Goal: Task Accomplishment & Management: Manage account settings

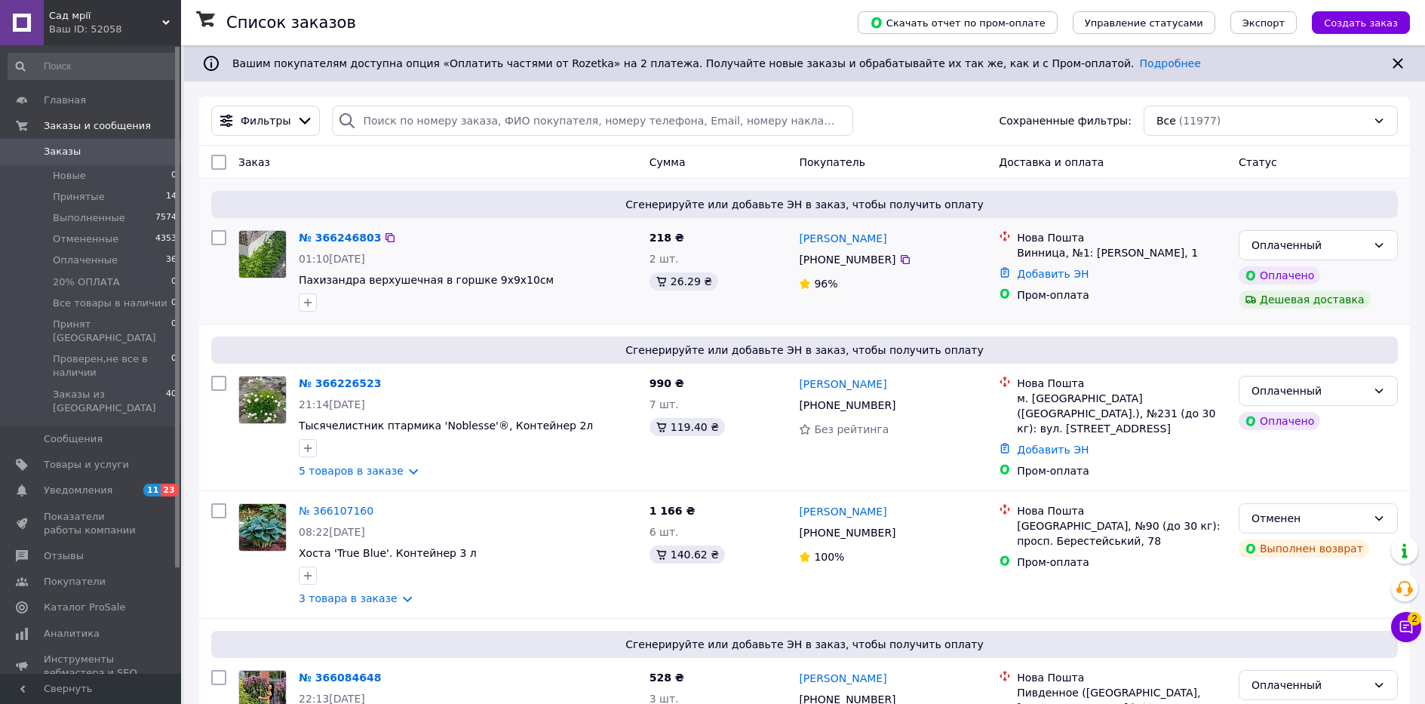
click at [1193, 232] on div "Нова Пошта" at bounding box center [1122, 237] width 210 height 15
click at [1417, 624] on span "2" at bounding box center [1415, 619] width 14 height 14
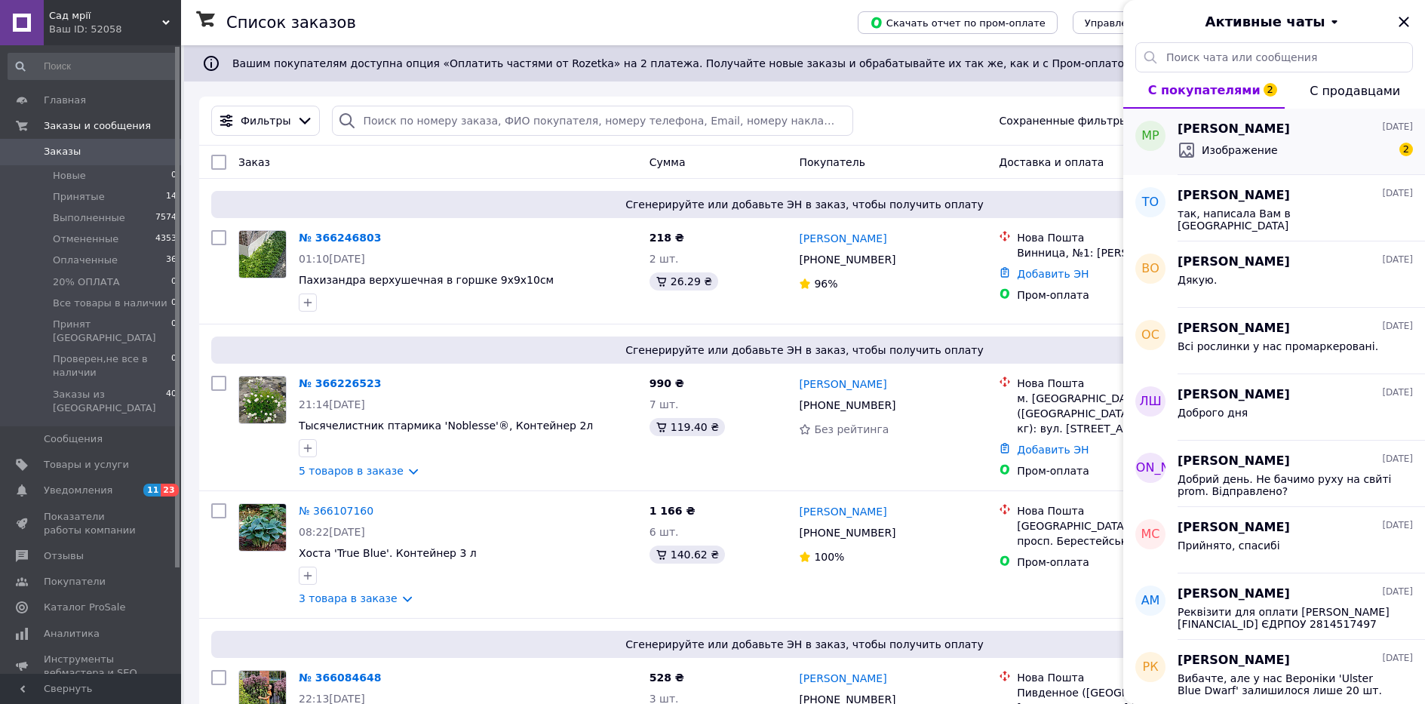
click at [1259, 143] on span "Изображение" at bounding box center [1240, 150] width 76 height 15
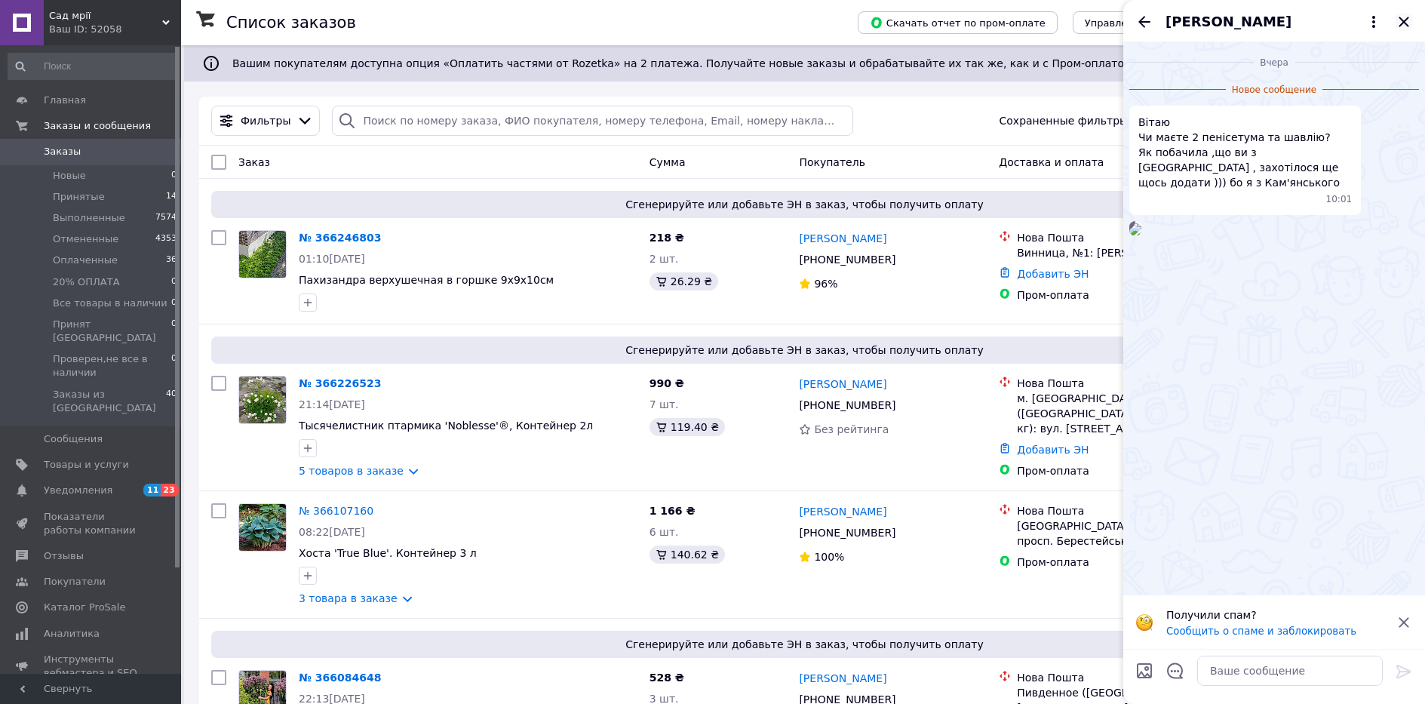
click at [1404, 29] on icon "Закрыть" at bounding box center [1404, 22] width 18 height 18
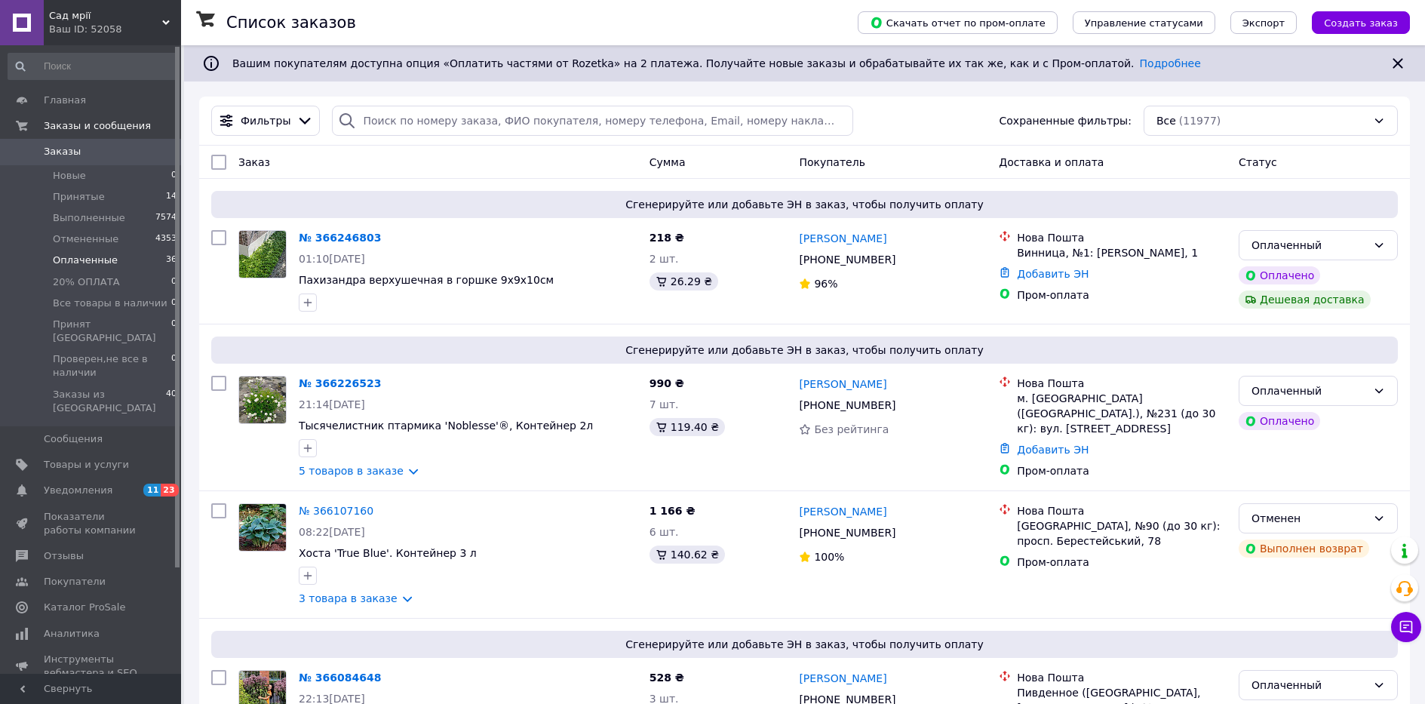
click at [103, 262] on span "Оплаченные" at bounding box center [85, 261] width 65 height 14
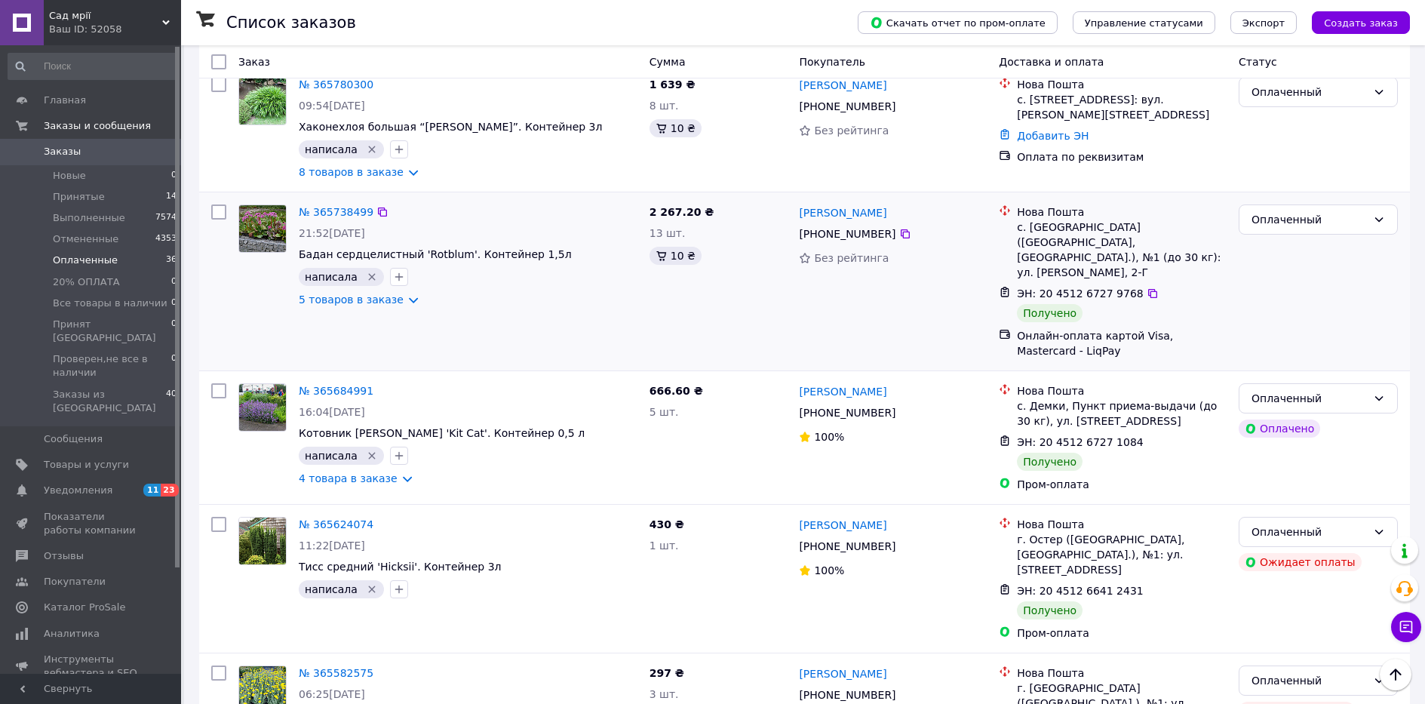
scroll to position [2641, 0]
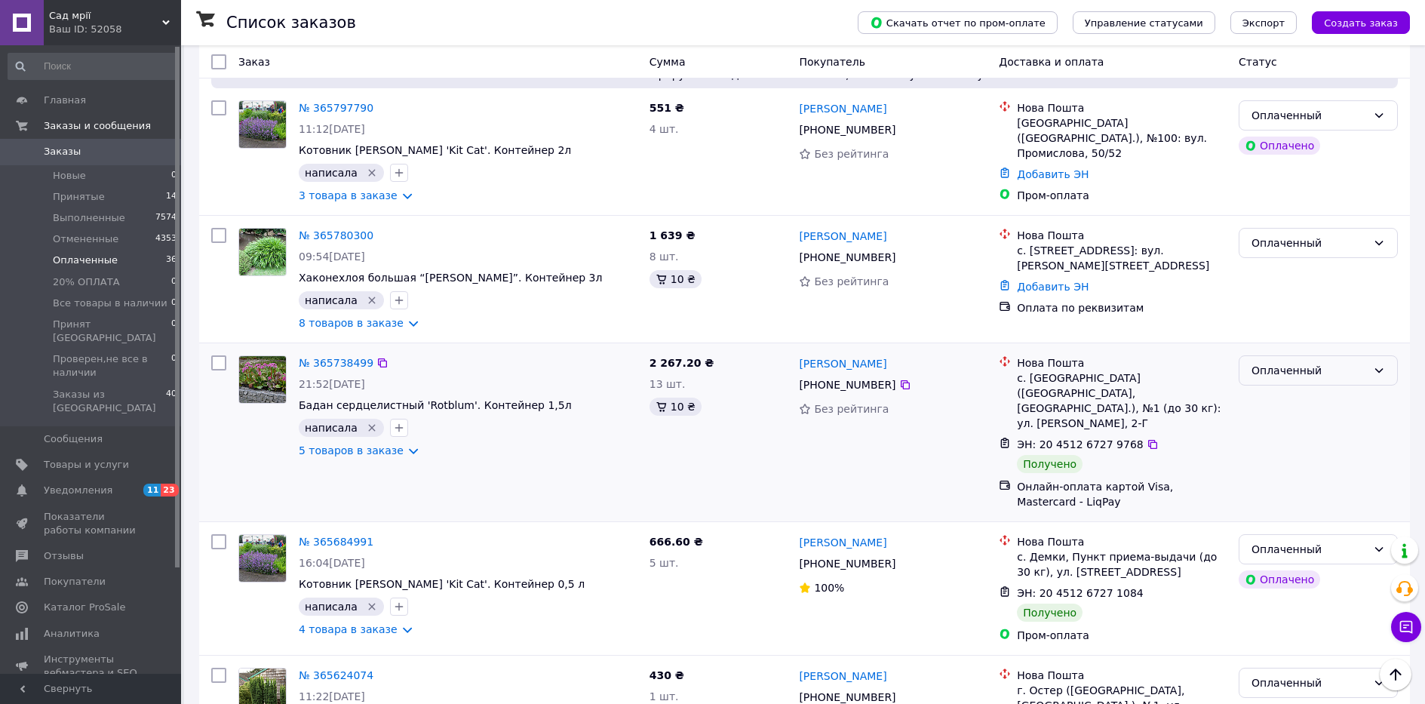
click at [1327, 362] on div "Оплаченный" at bounding box center [1309, 370] width 115 height 17
click at [1295, 331] on li "Выполнен" at bounding box center [1319, 329] width 158 height 27
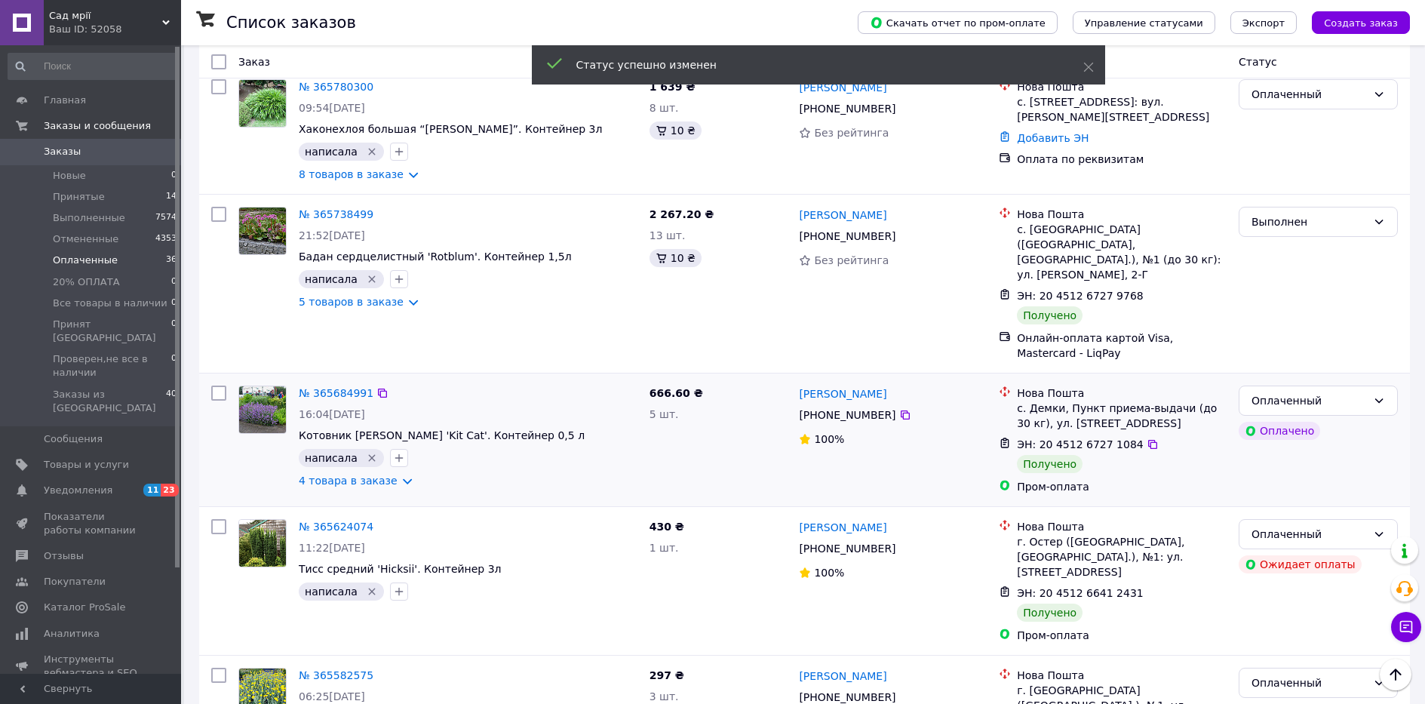
scroll to position [2792, 0]
click at [1348, 390] on div "Оплаченный" at bounding box center [1309, 398] width 115 height 17
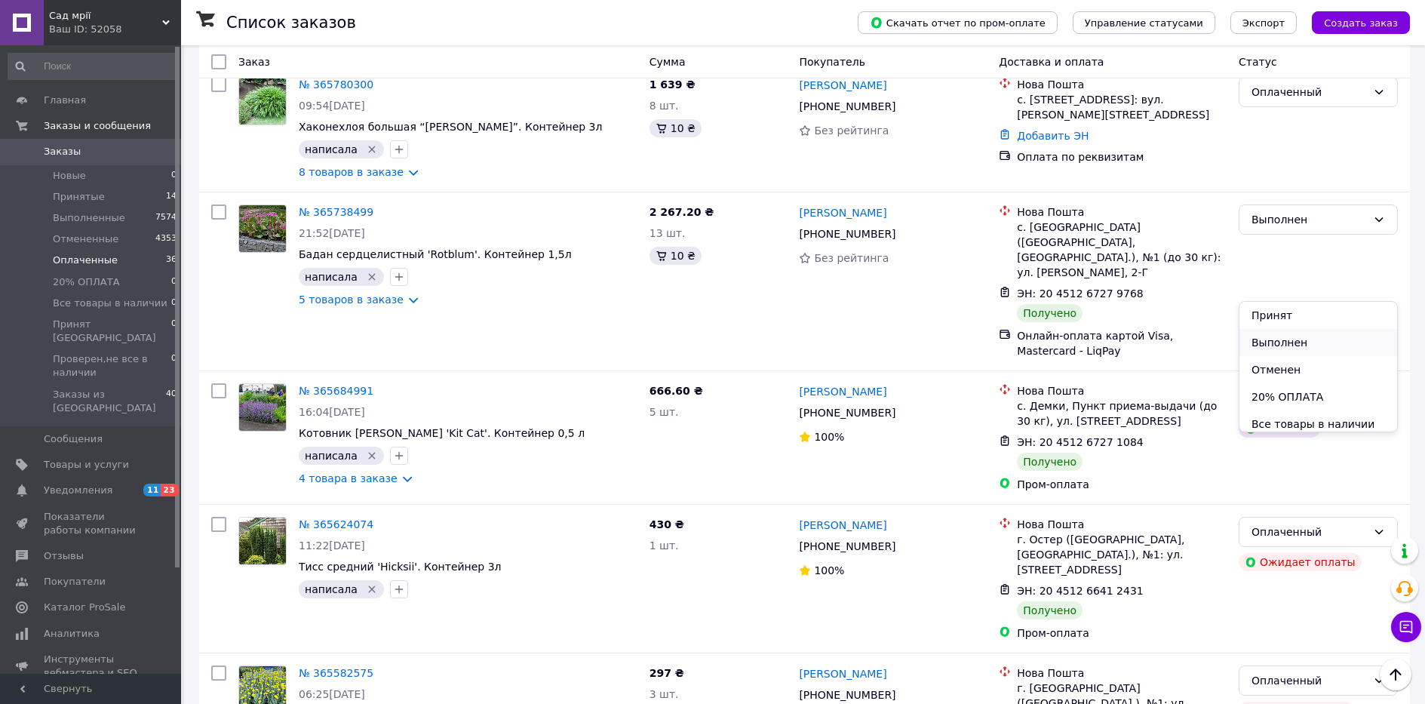
click at [1315, 334] on li "Выполнен" at bounding box center [1319, 342] width 158 height 27
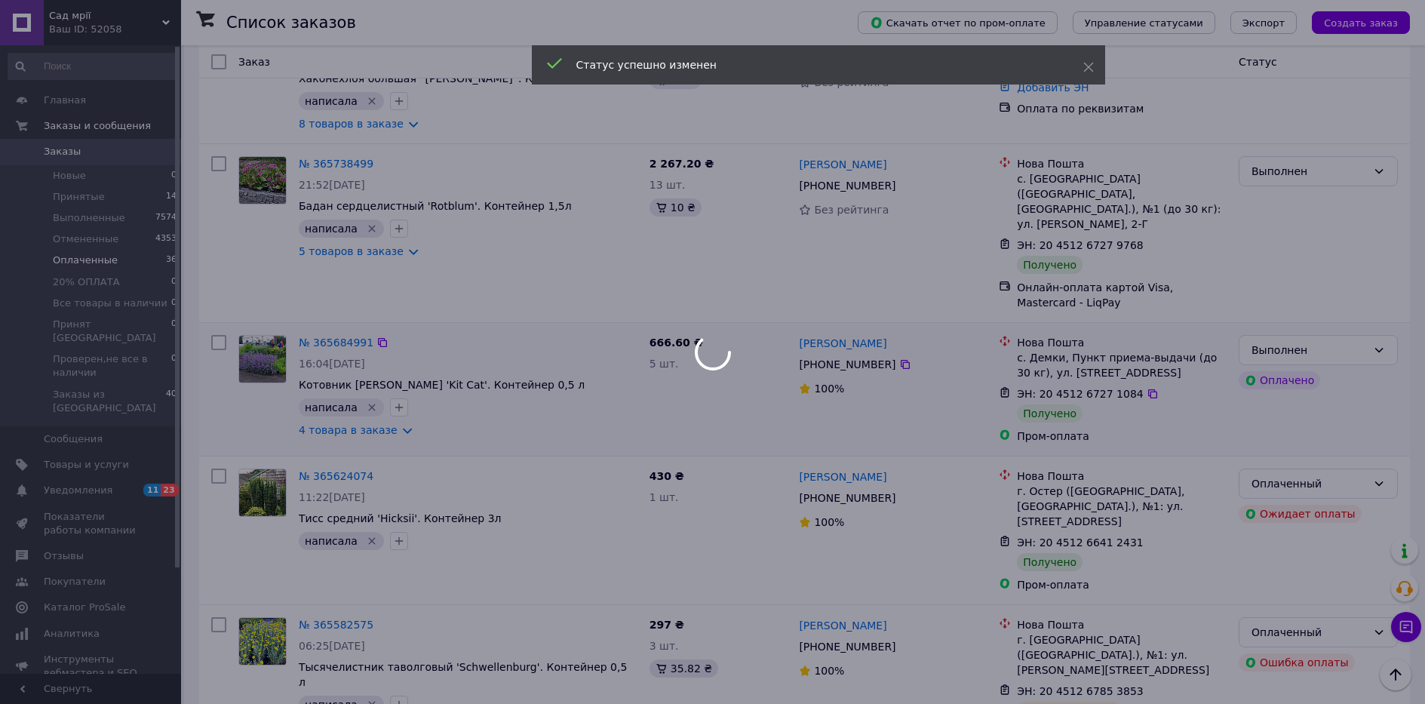
scroll to position [2867, 0]
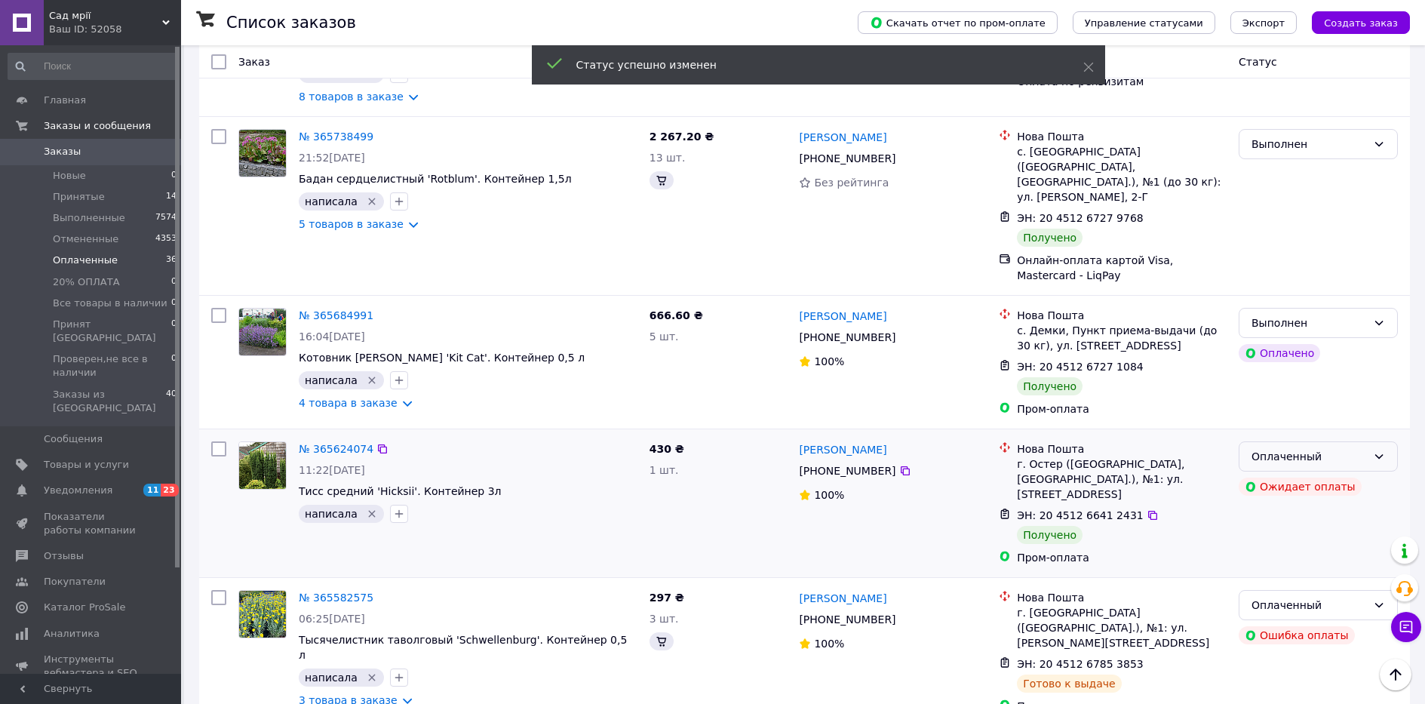
click at [1379, 450] on icon at bounding box center [1379, 456] width 12 height 12
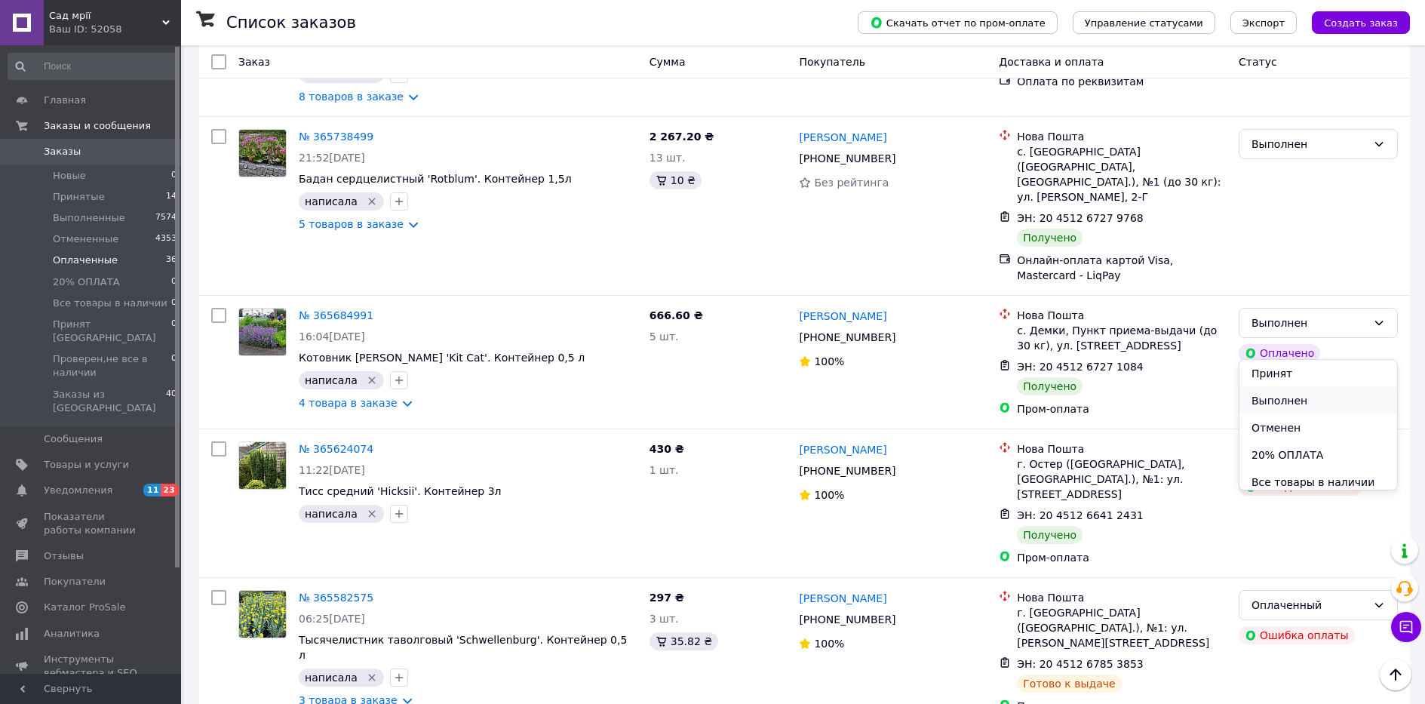
click at [1324, 403] on li "Выполнен" at bounding box center [1319, 400] width 158 height 27
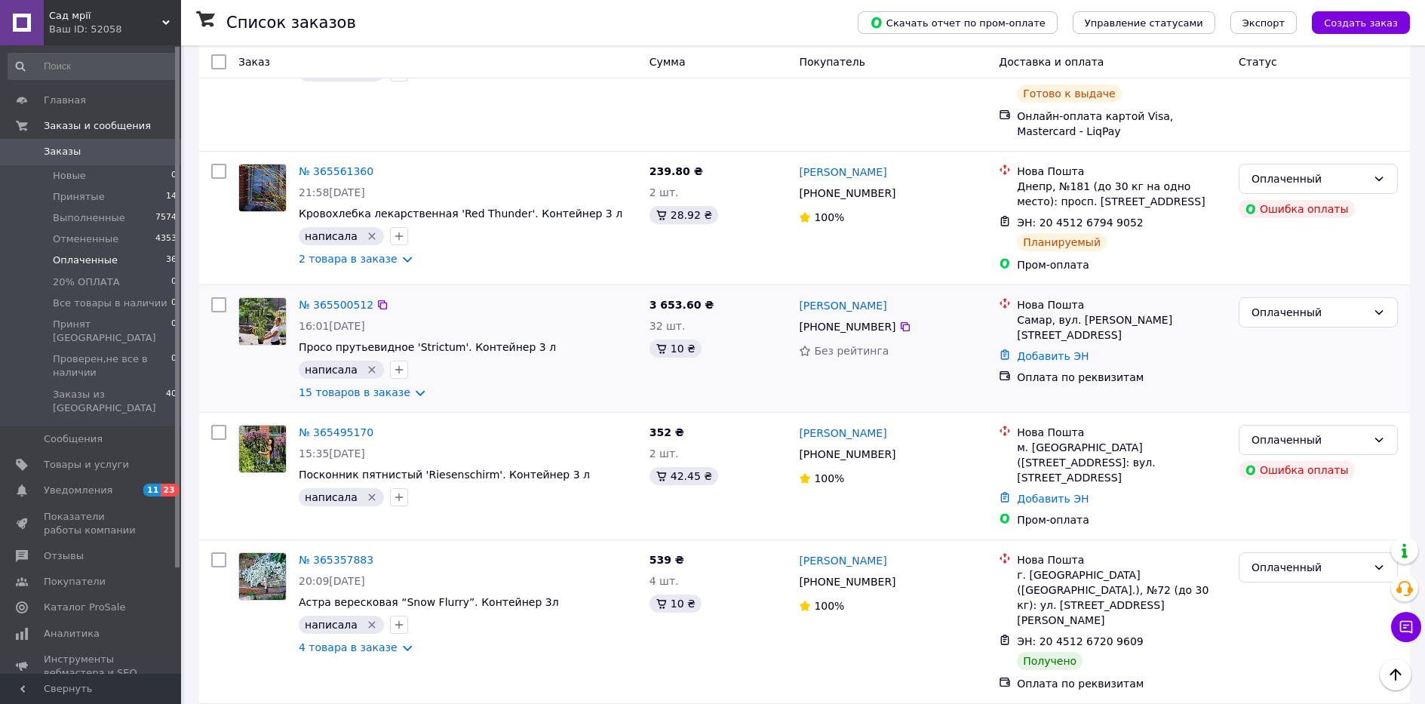
scroll to position [3622, 0]
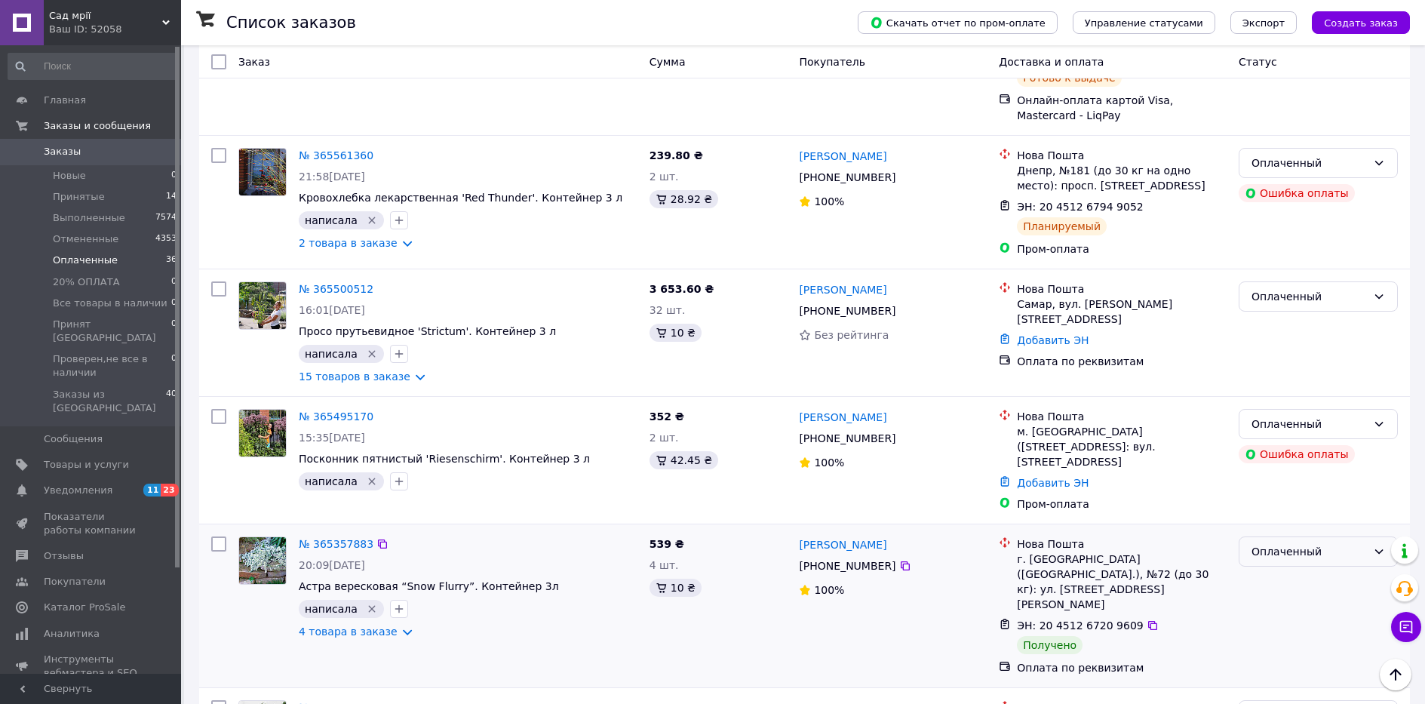
click at [1286, 536] on div "Оплаченный" at bounding box center [1318, 551] width 159 height 30
click at [1292, 435] on li "Выполнен" at bounding box center [1319, 435] width 158 height 27
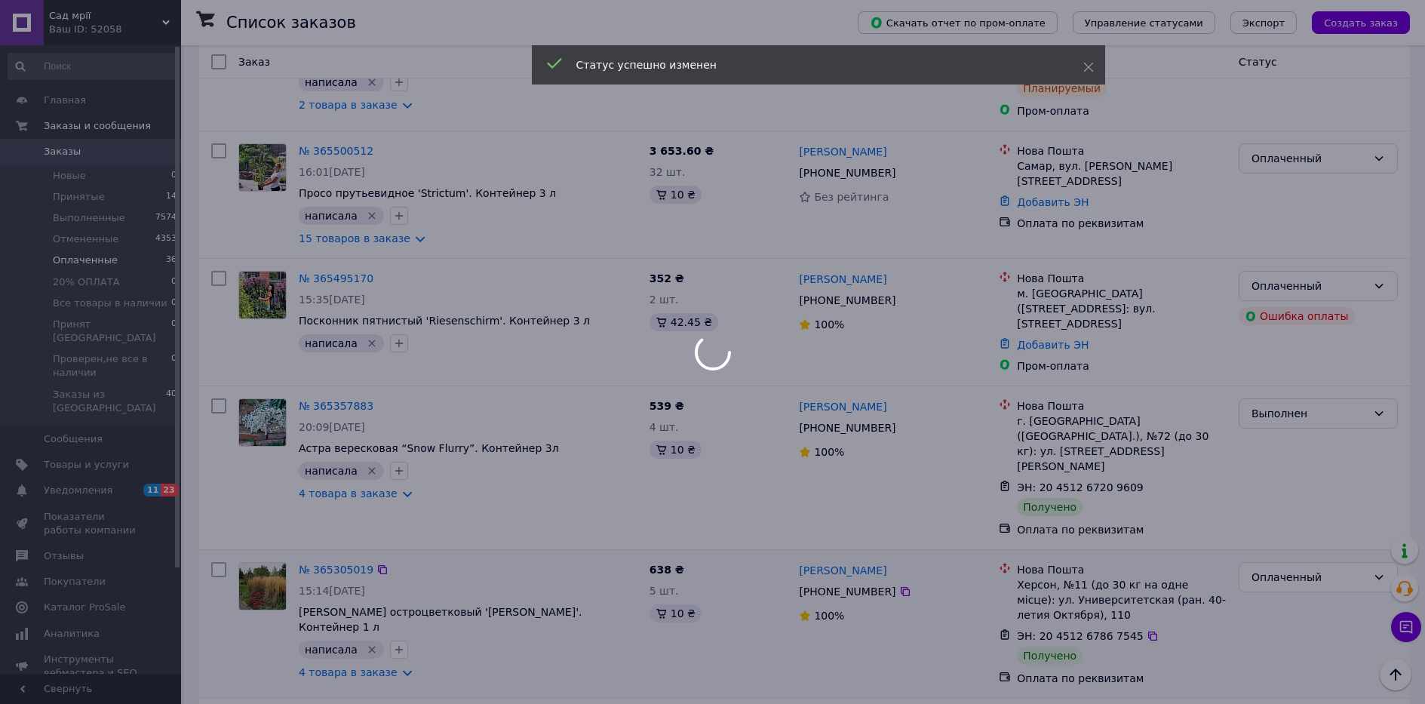
scroll to position [3773, 0]
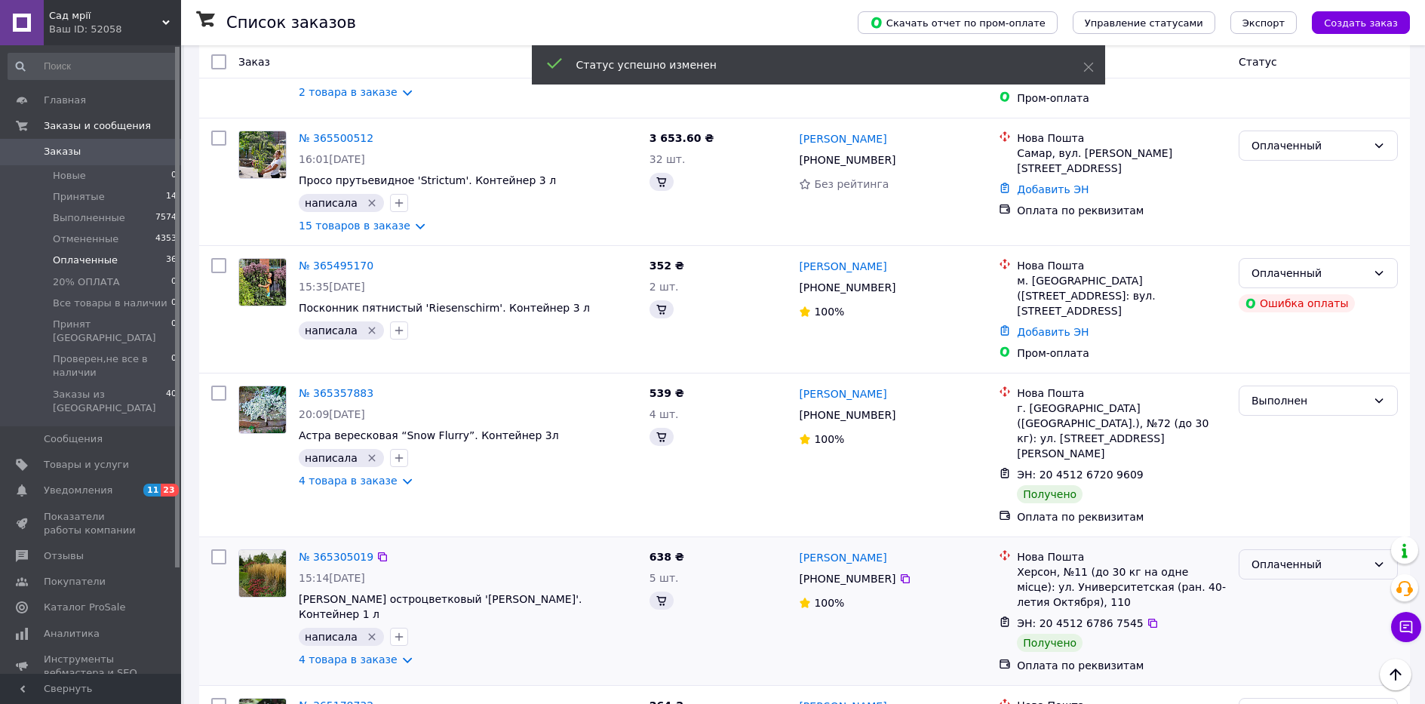
click at [1287, 556] on div "Оплаченный" at bounding box center [1309, 564] width 115 height 17
click at [1277, 420] on li "Выполнен" at bounding box center [1319, 417] width 158 height 27
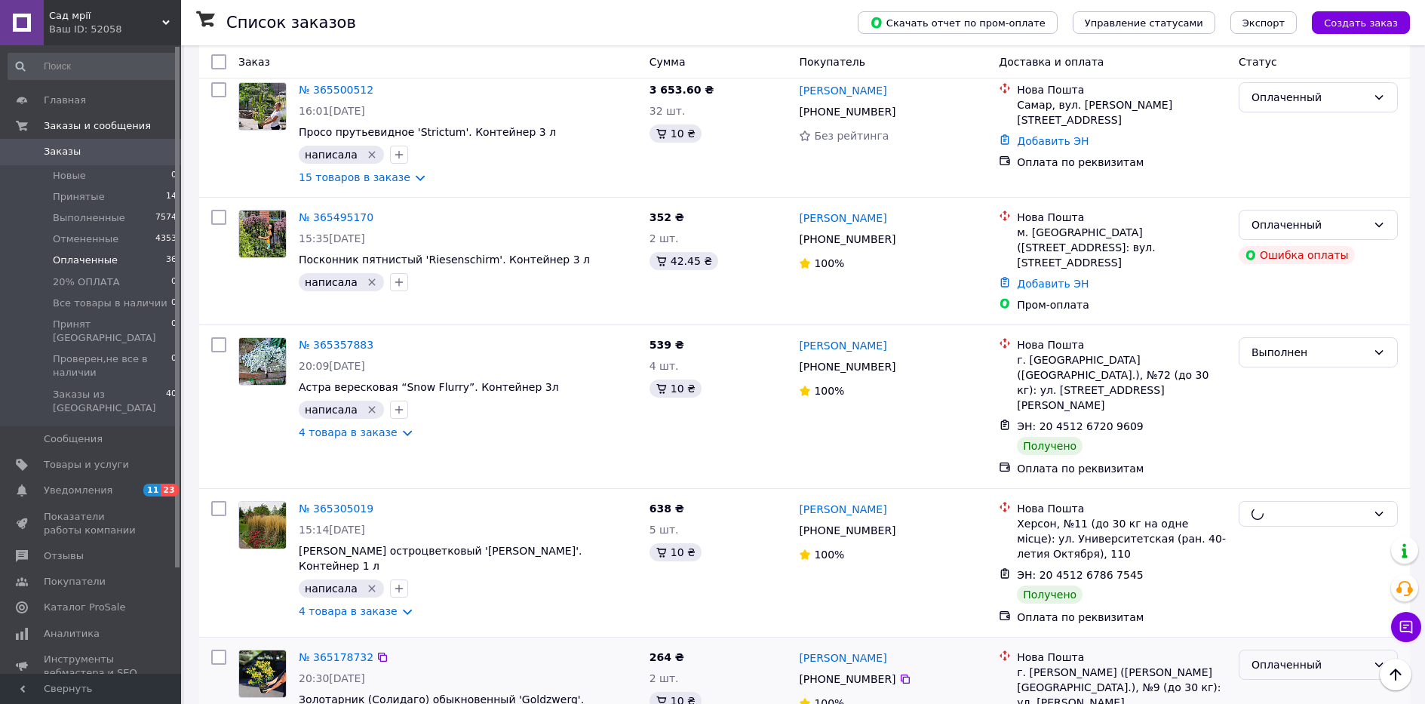
scroll to position [3848, 0]
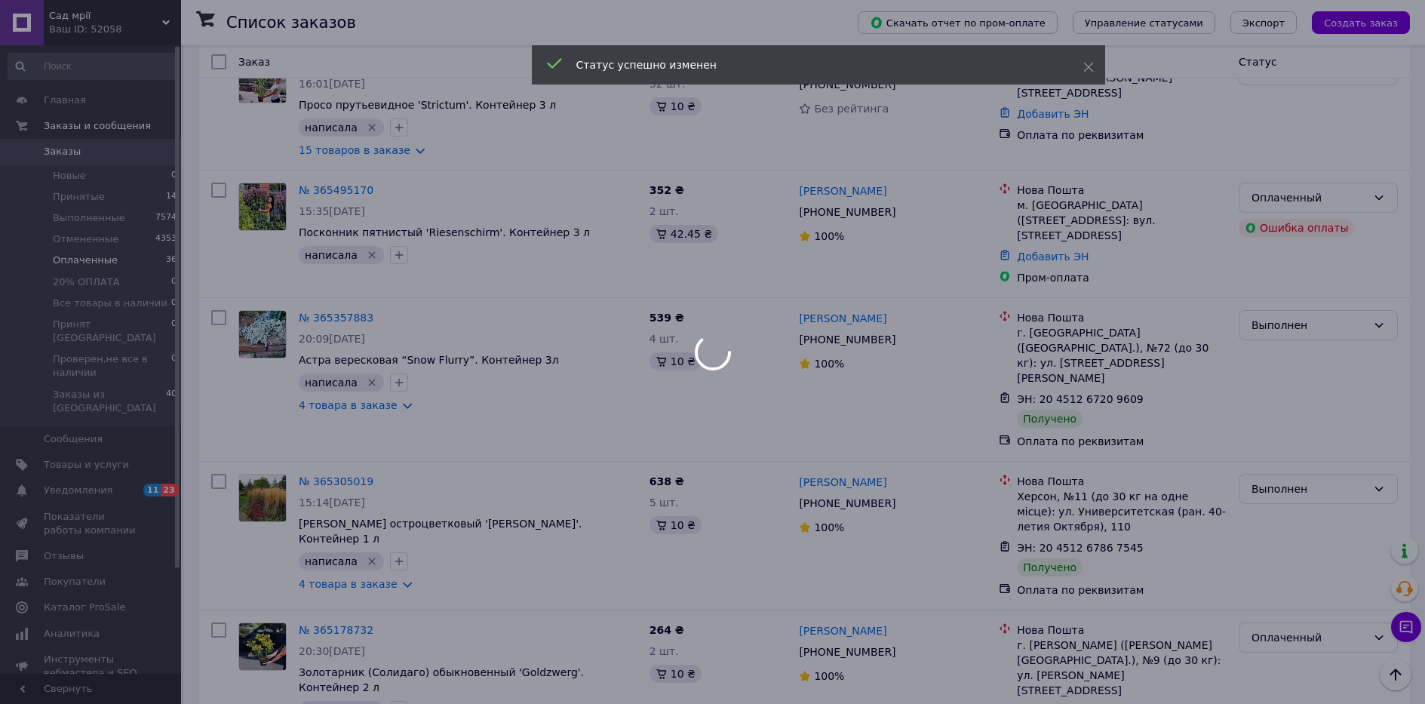
click at [1289, 438] on div at bounding box center [712, 352] width 1425 height 704
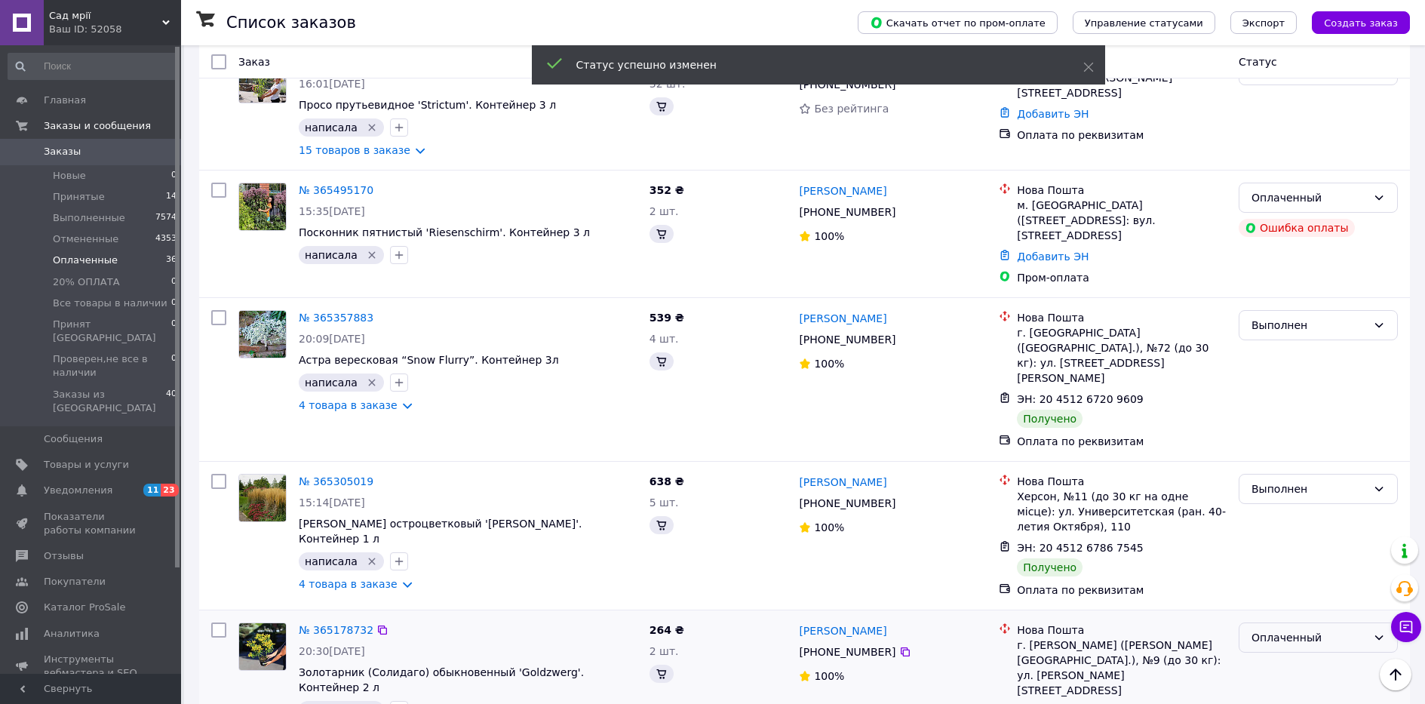
click at [1267, 629] on div "Оплаченный" at bounding box center [1309, 637] width 115 height 17
click at [1265, 493] on li "Выполнен" at bounding box center [1319, 491] width 158 height 27
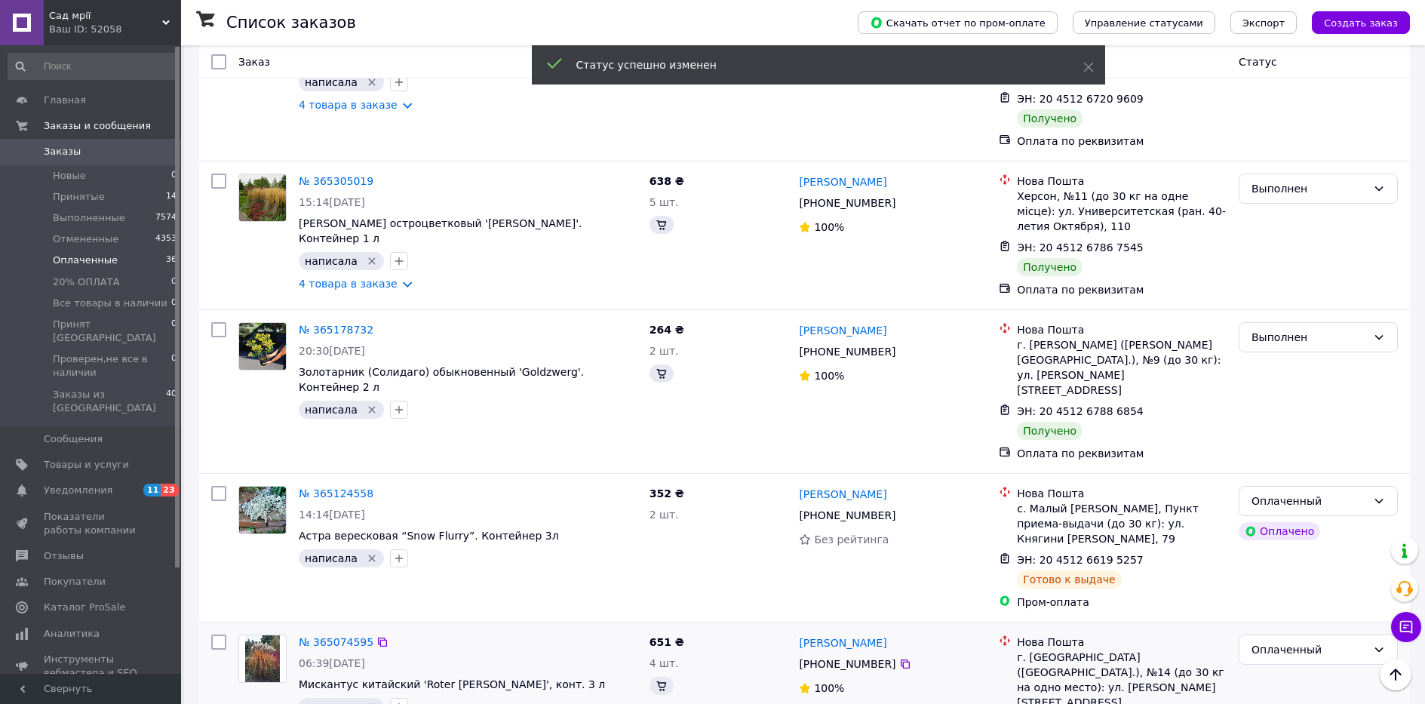
scroll to position [4150, 0]
click at [1293, 640] on div "Оплаченный" at bounding box center [1309, 648] width 115 height 17
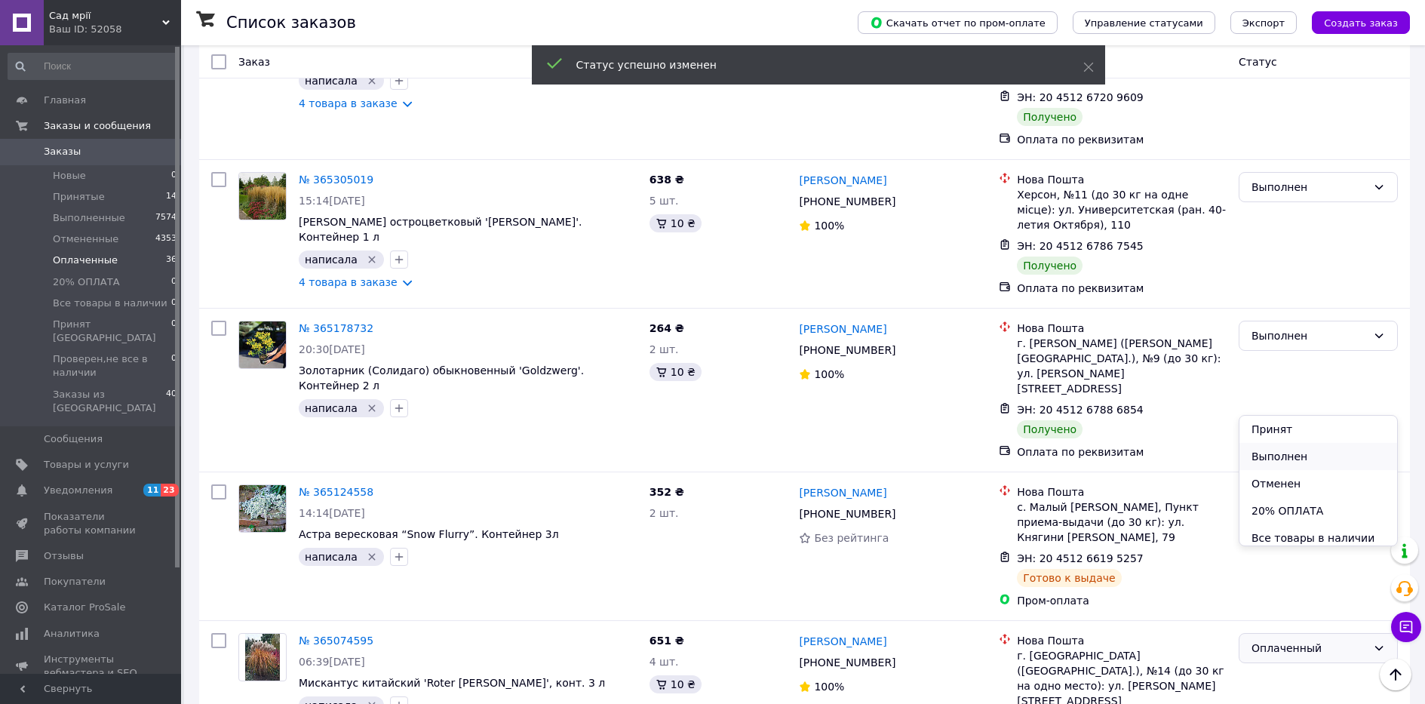
click at [1302, 456] on li "Выполнен" at bounding box center [1319, 456] width 158 height 27
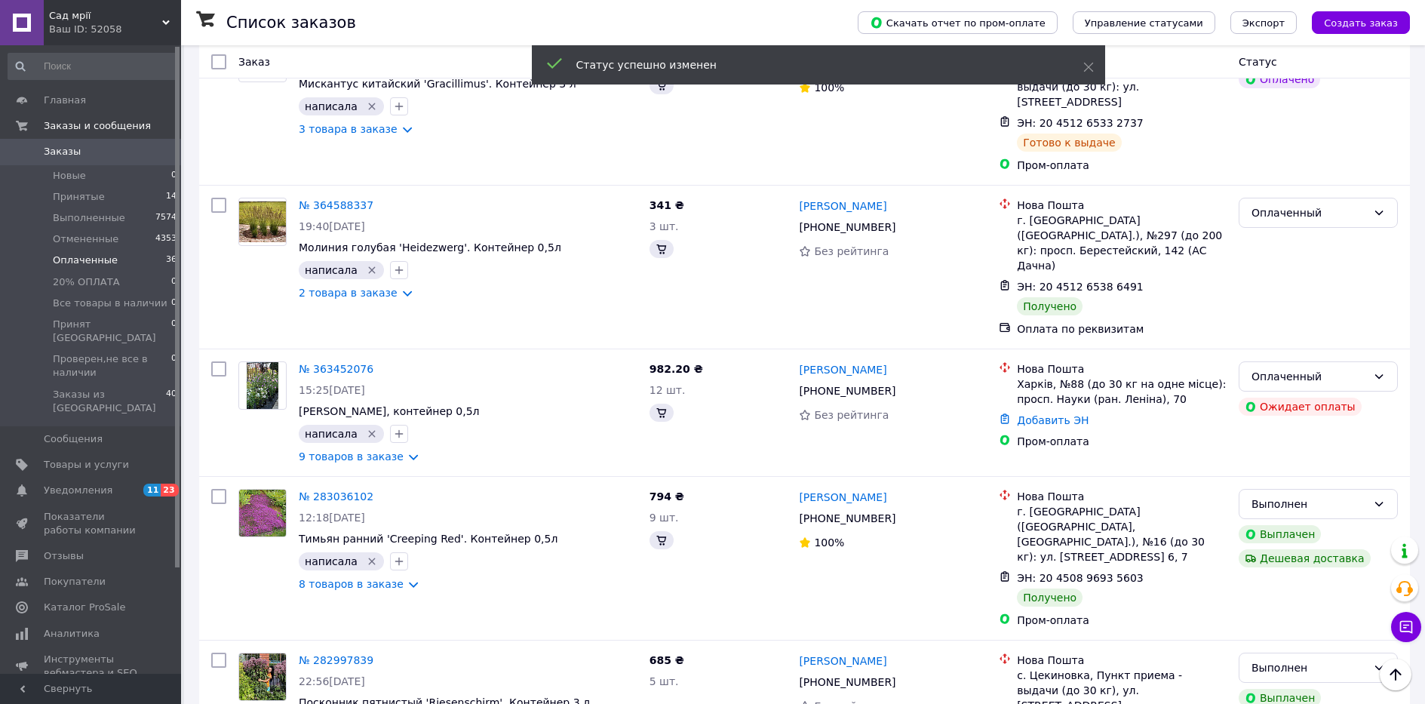
scroll to position [4021, 0]
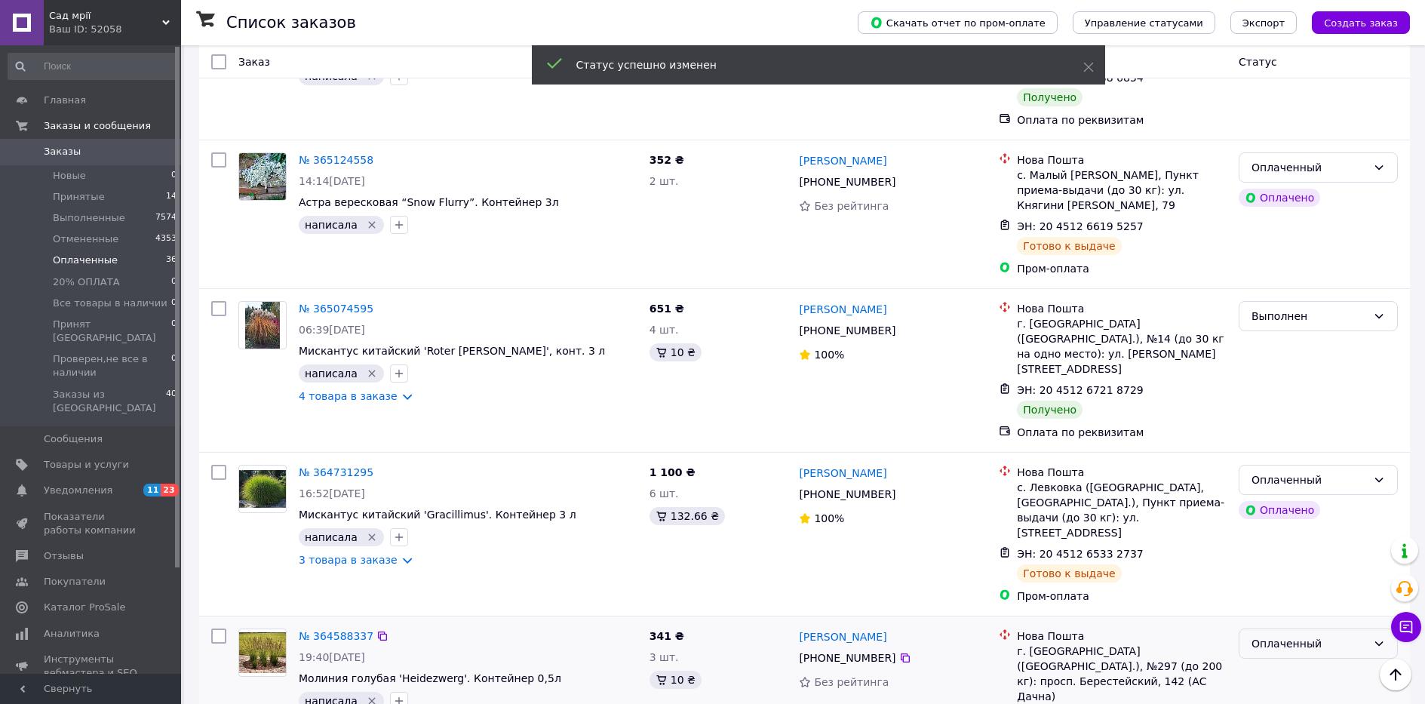
click at [1288, 629] on div "Оплаченный" at bounding box center [1318, 644] width 159 height 30
click at [1281, 432] on li "Выполнен" at bounding box center [1319, 436] width 158 height 27
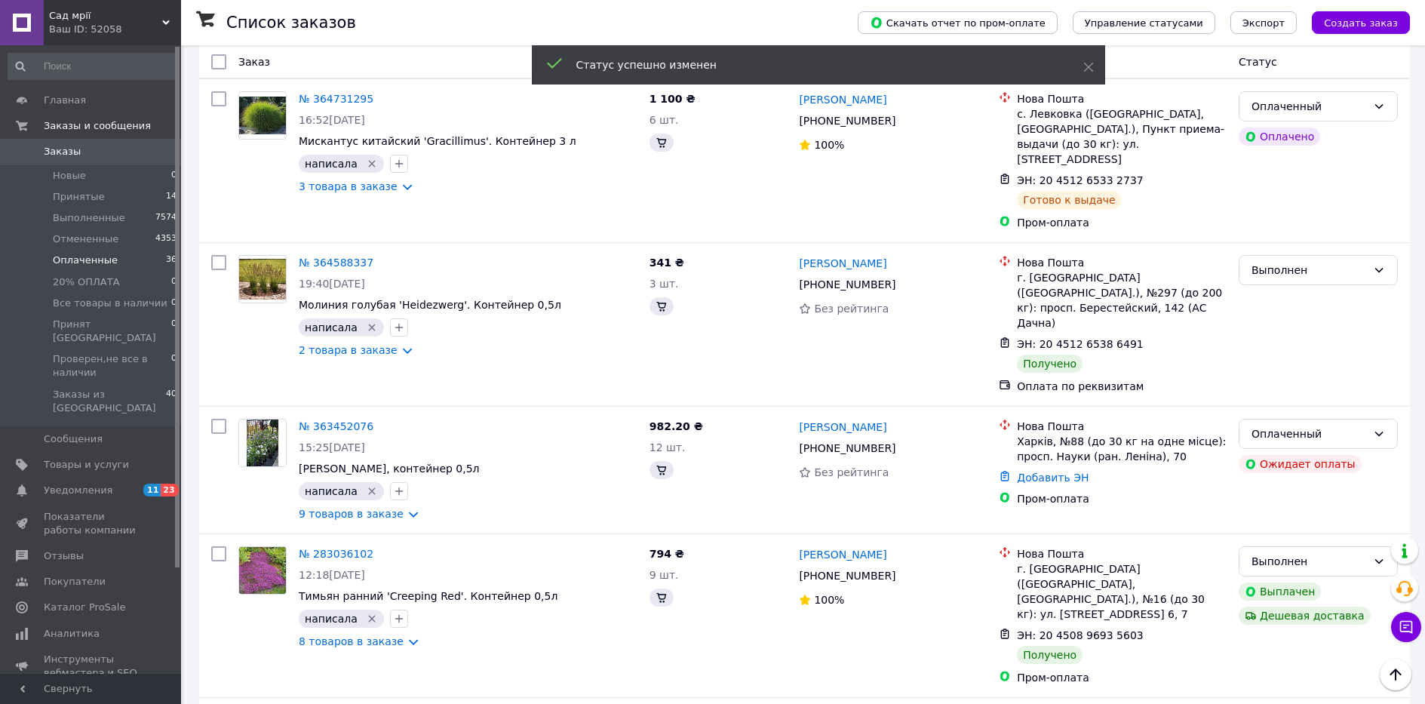
scroll to position [4122, 0]
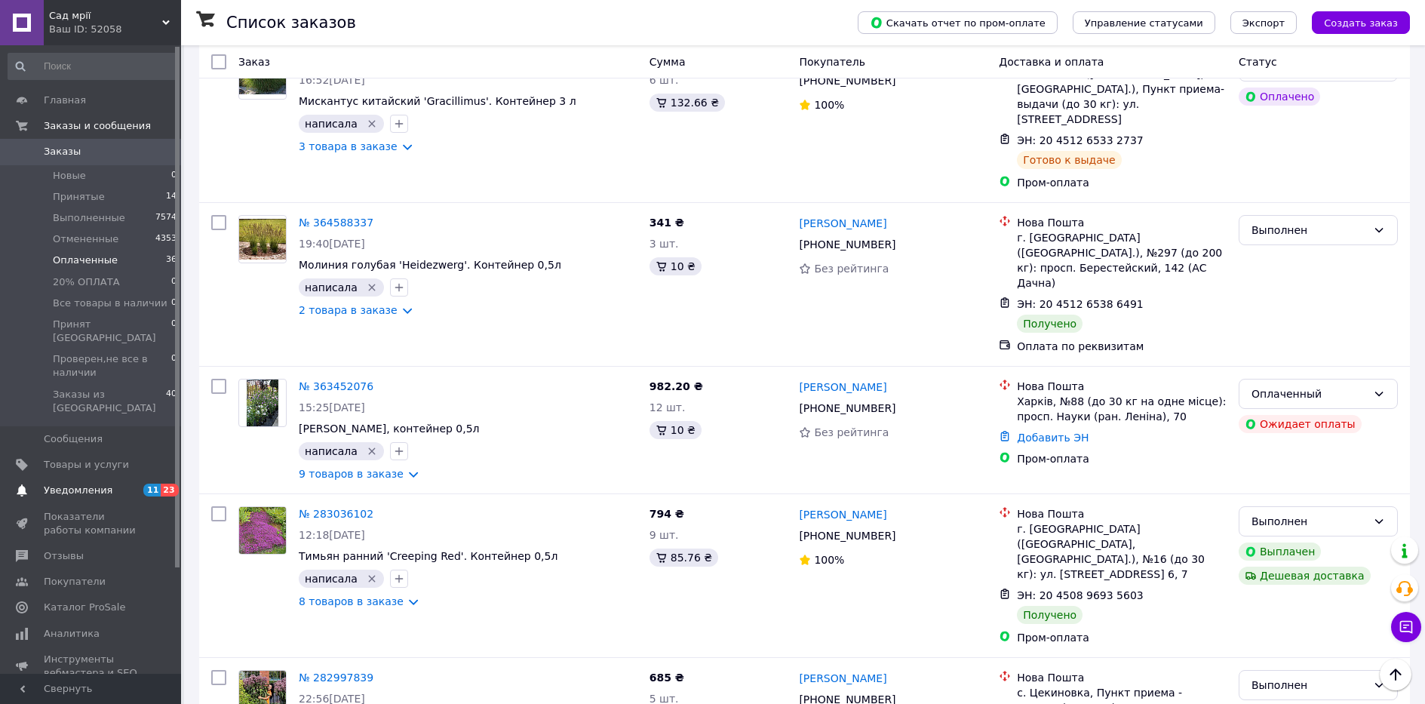
click at [63, 484] on span "Уведомления" at bounding box center [78, 491] width 69 height 14
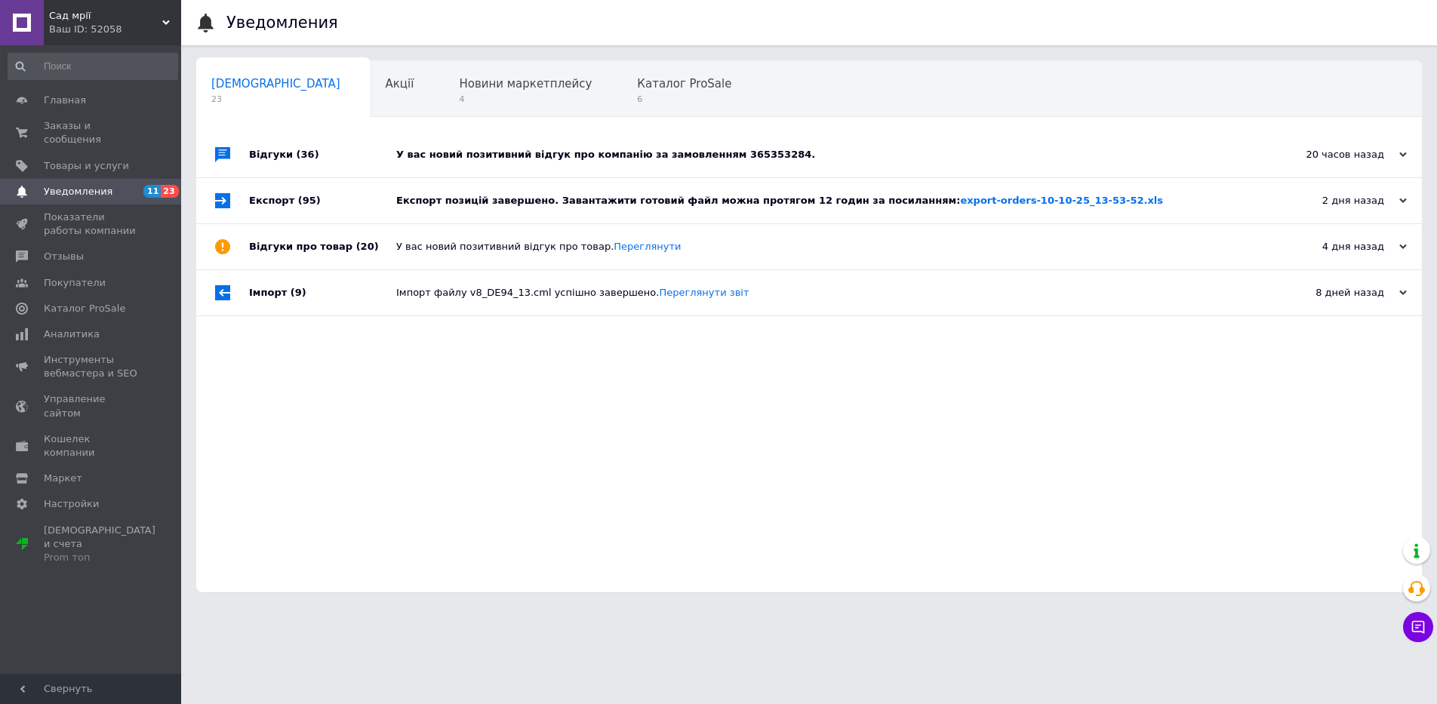
click at [1393, 159] on div "20 часов назад" at bounding box center [1331, 155] width 151 height 14
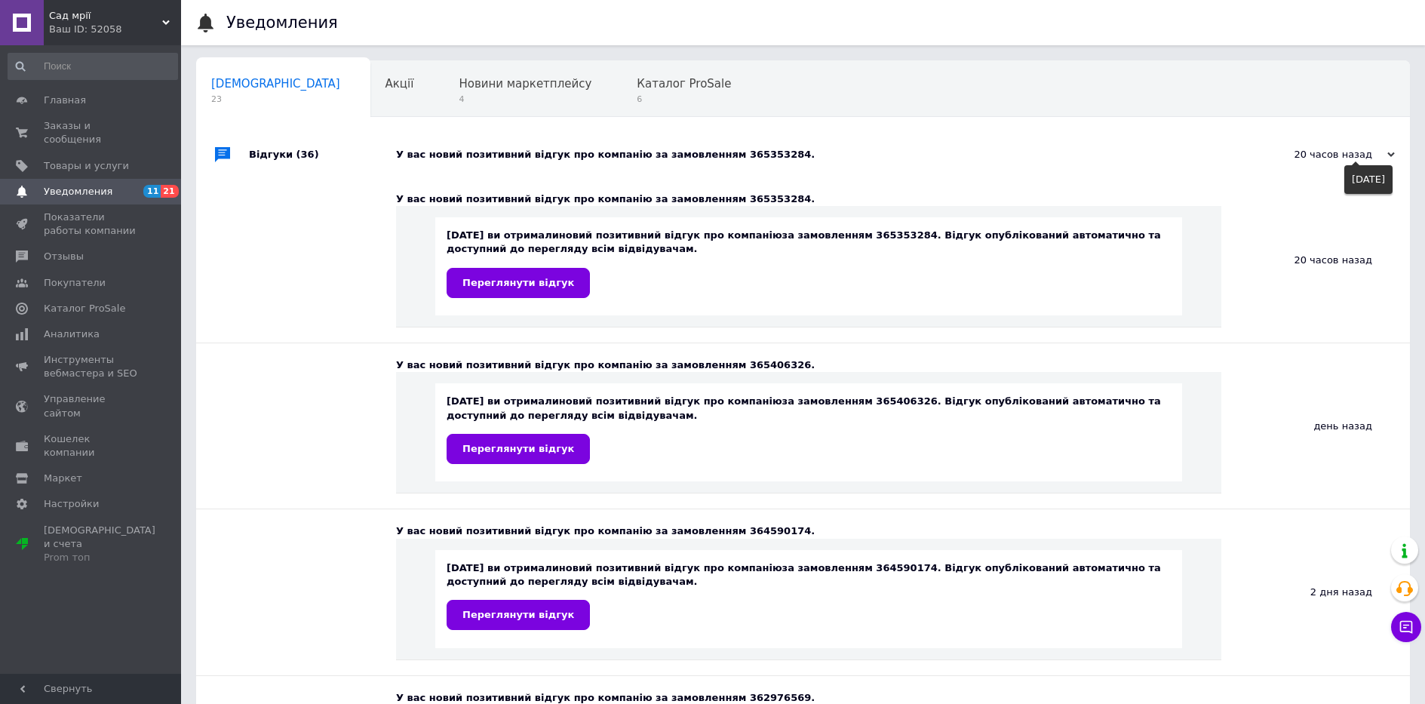
click at [1364, 153] on div "20 часов назад" at bounding box center [1319, 155] width 151 height 14
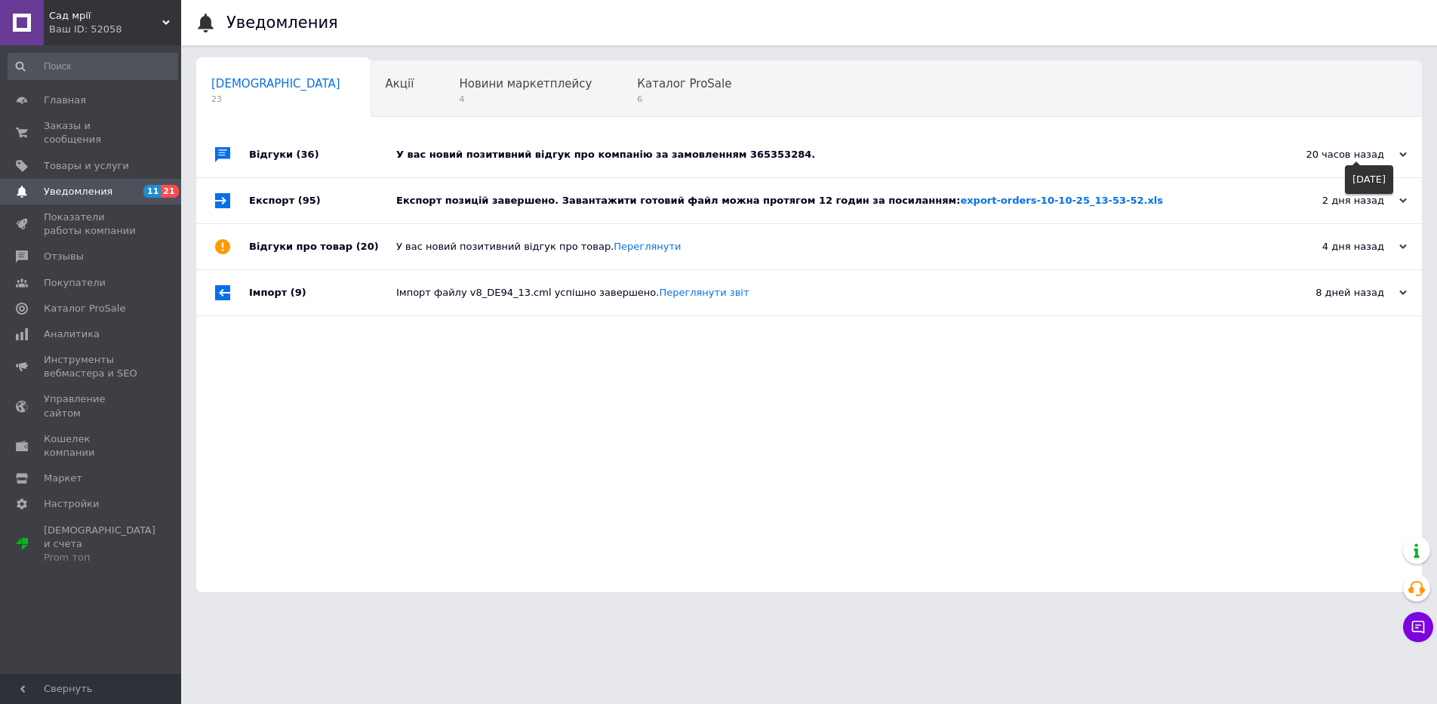
click at [1360, 156] on div "20 часов назад" at bounding box center [1331, 155] width 151 height 14
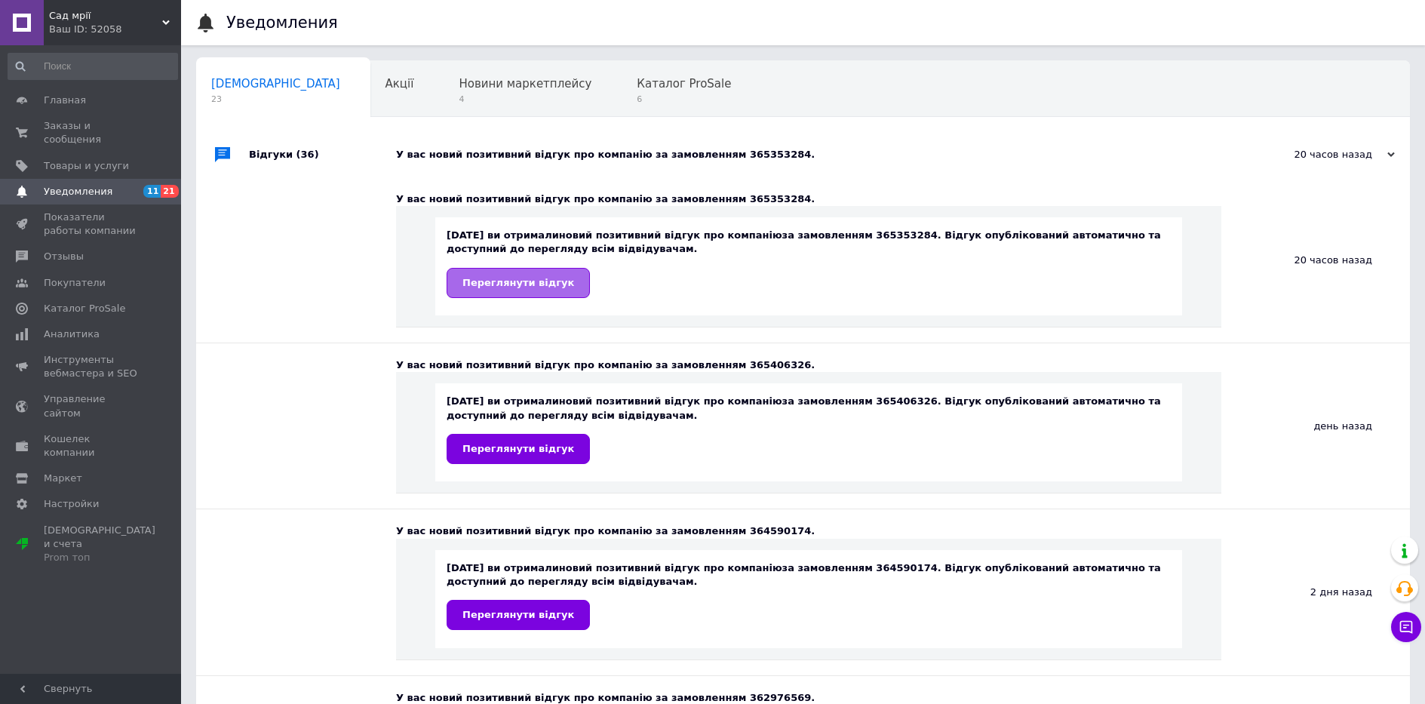
click at [543, 285] on span "Переглянути відгук" at bounding box center [519, 282] width 112 height 11
